Goal: Find specific page/section

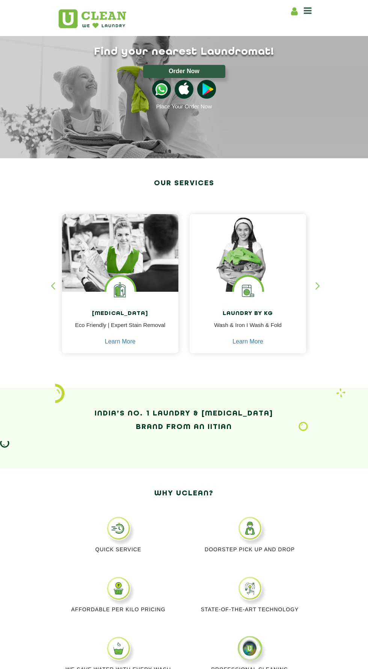
click at [311, 9] on icon at bounding box center [308, 10] width 8 height 9
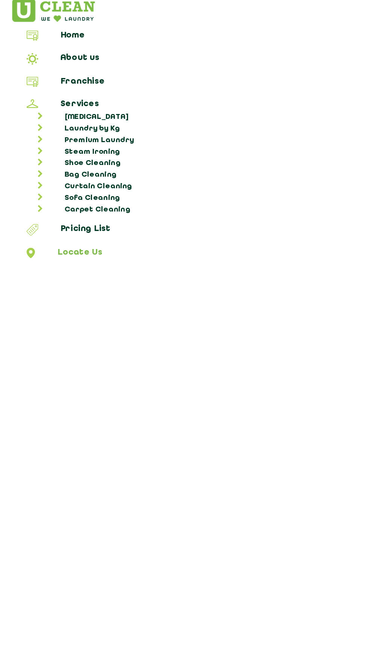
click at [51, 172] on link "Locate Us" at bounding box center [184, 176] width 362 height 9
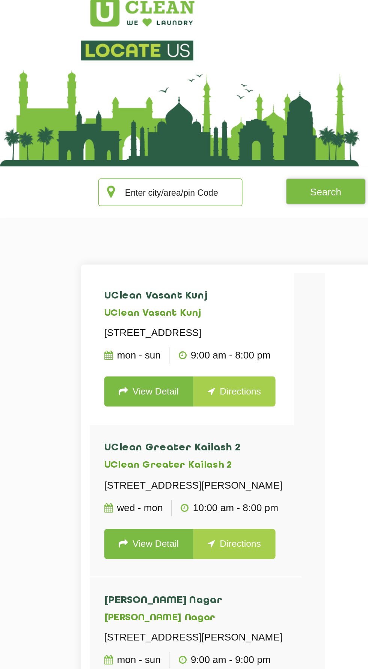
click at [113, 132] on input "text" at bounding box center [110, 136] width 93 height 18
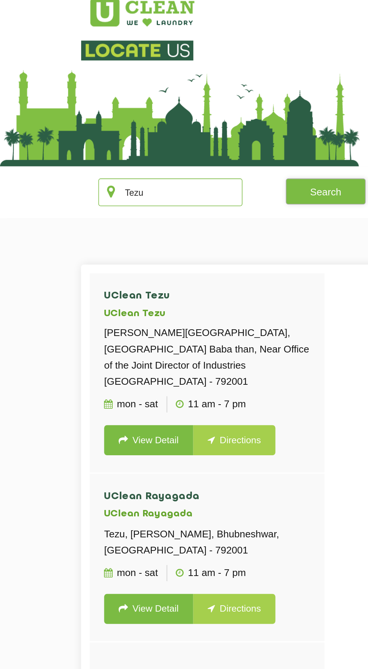
type input "Tezu"
click at [216, 131] on button "Search" at bounding box center [211, 135] width 52 height 17
